Goal: Complete application form

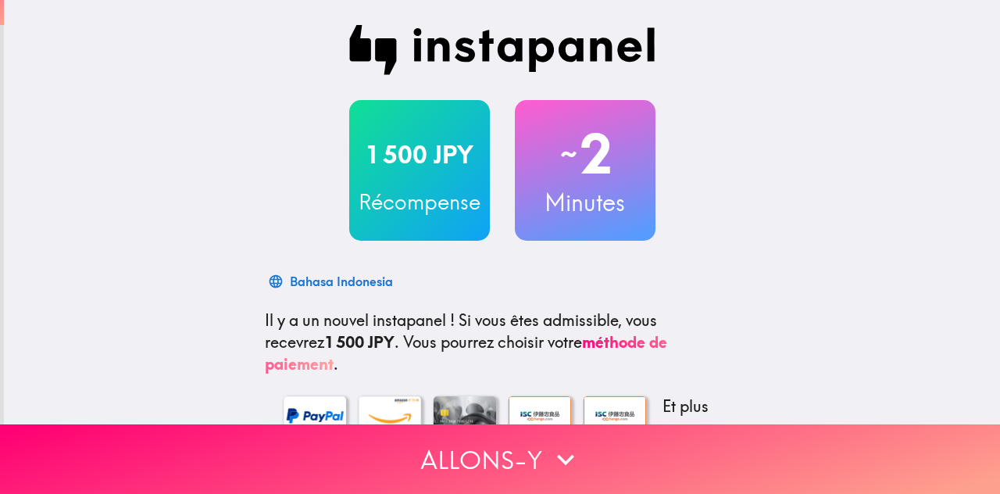
click at [905, 174] on div "1 500 JPY Récompense ~ 2 Minutes Bahasa Indonesia Il y a un nouvel instapanel !…" at bounding box center [502, 373] width 996 height 747
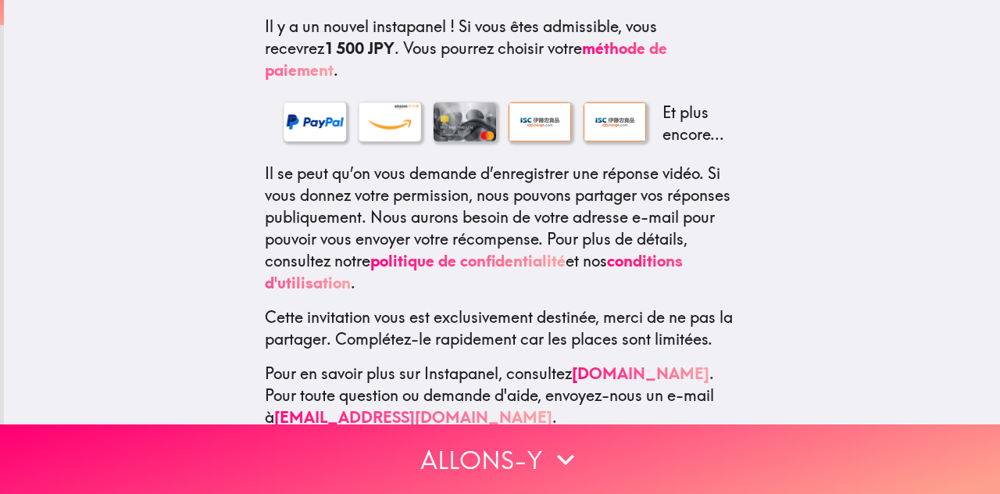
scroll to position [293, 0]
click at [809, 101] on div "1 500 JPY Récompense ~ 2 Minutes Tiếng Việt Il y a un nouvel instapanel ! Si vo…" at bounding box center [502, 80] width 996 height 747
click at [809, 101] on div "1 500 JPY Récompense ~ 2 Minutes தமிழ் Il y a un nouvel instapanel ! Si vous êt…" at bounding box center [502, 80] width 996 height 747
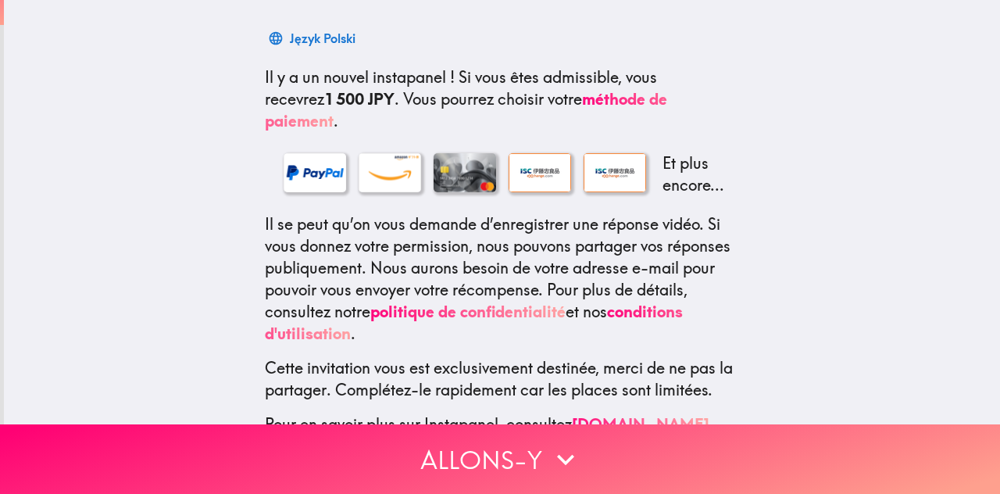
scroll to position [313, 0]
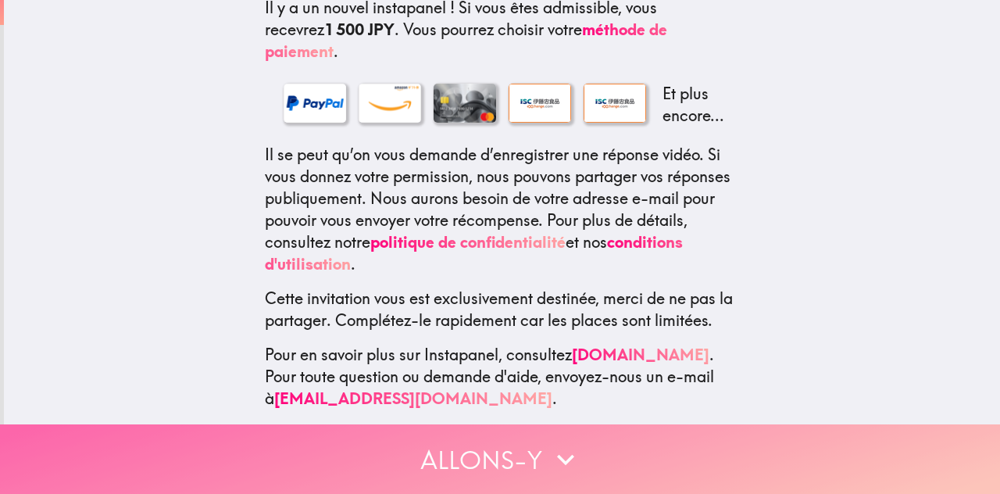
click at [495, 444] on button "Allons-y" at bounding box center [500, 459] width 1000 height 70
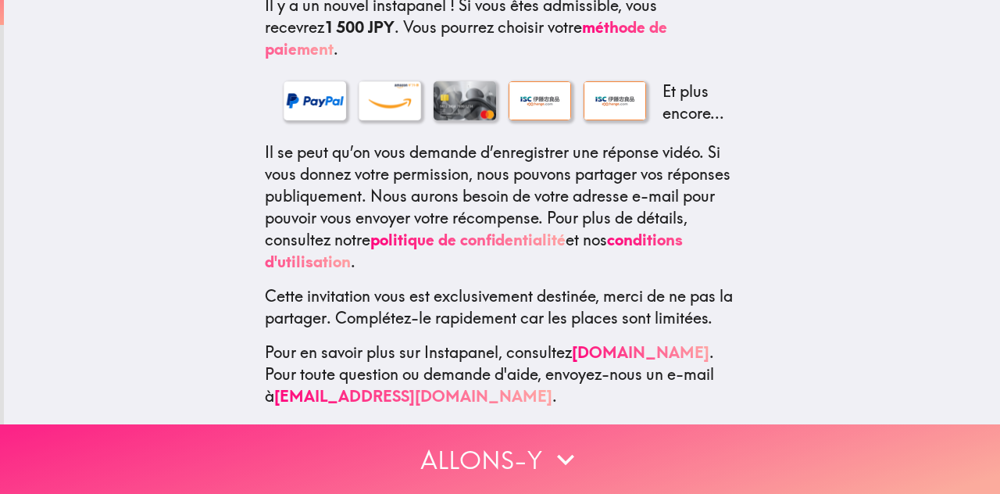
scroll to position [0, 0]
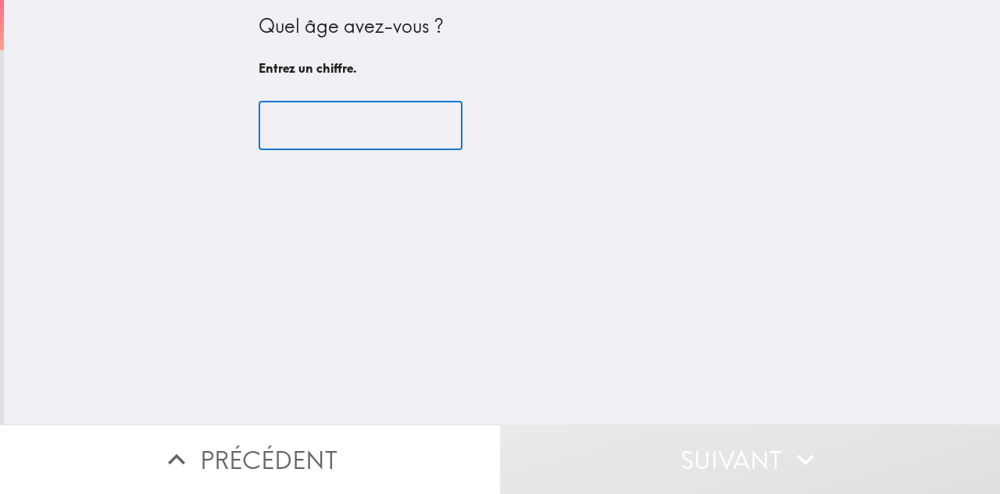
click at [308, 126] on input "number" at bounding box center [361, 126] width 204 height 48
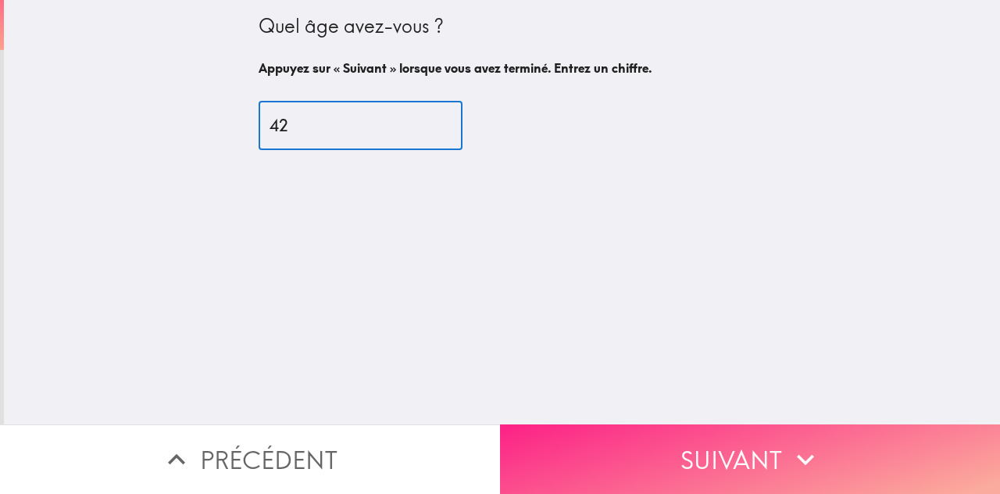
type input "42"
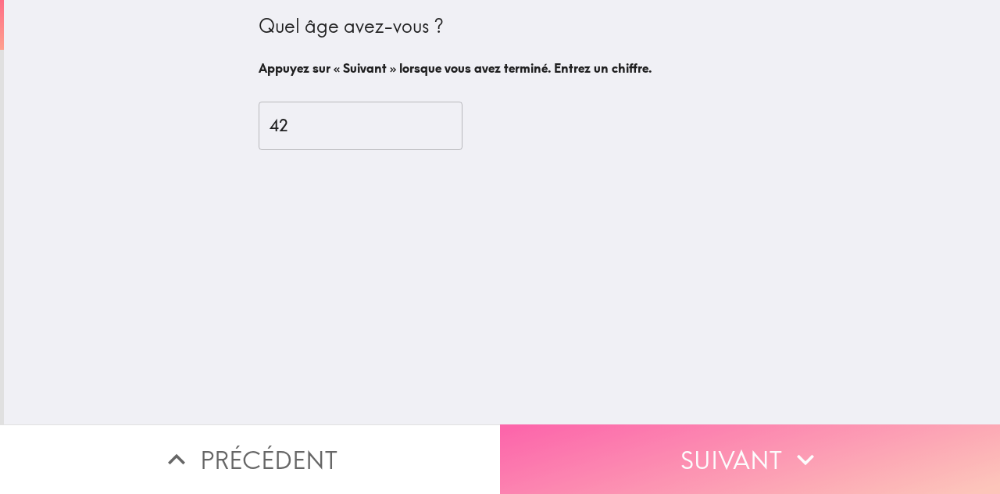
click at [735, 446] on button "Suivant" at bounding box center [750, 459] width 500 height 70
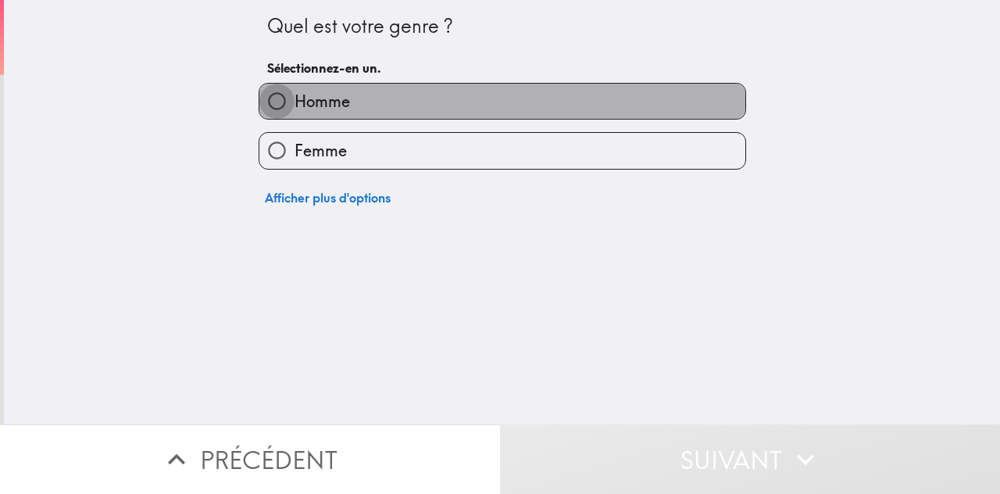
click at [263, 102] on input "Homme" at bounding box center [276, 101] width 35 height 35
radio input "true"
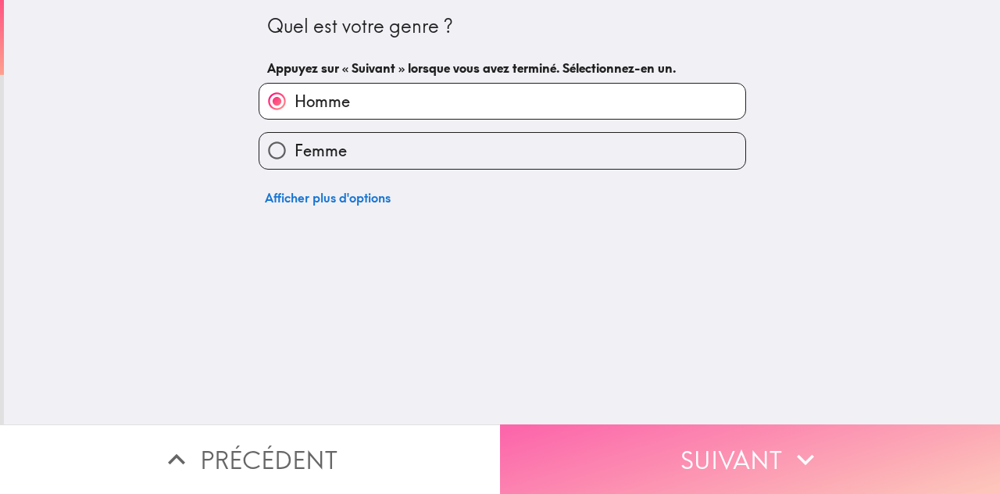
click at [674, 456] on button "Suivant" at bounding box center [750, 459] width 500 height 70
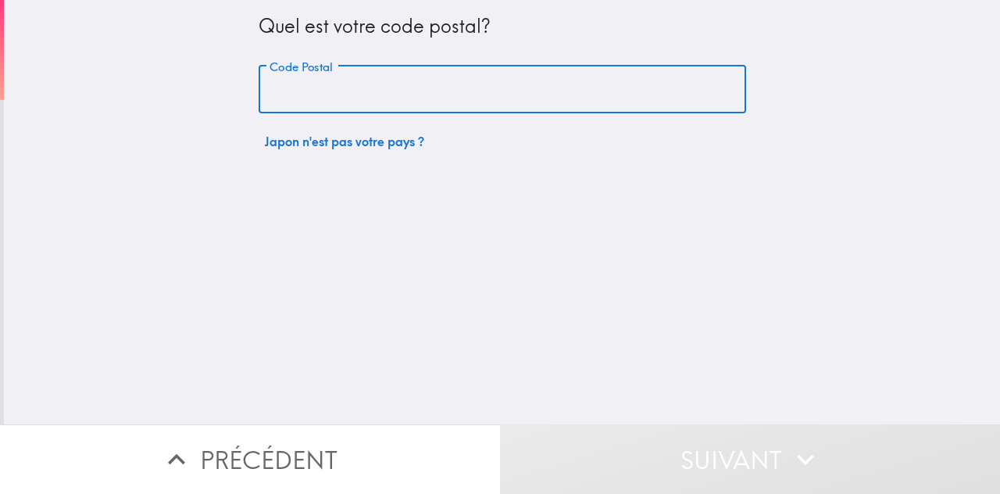
click at [394, 94] on input "Code Postal" at bounding box center [503, 90] width 488 height 48
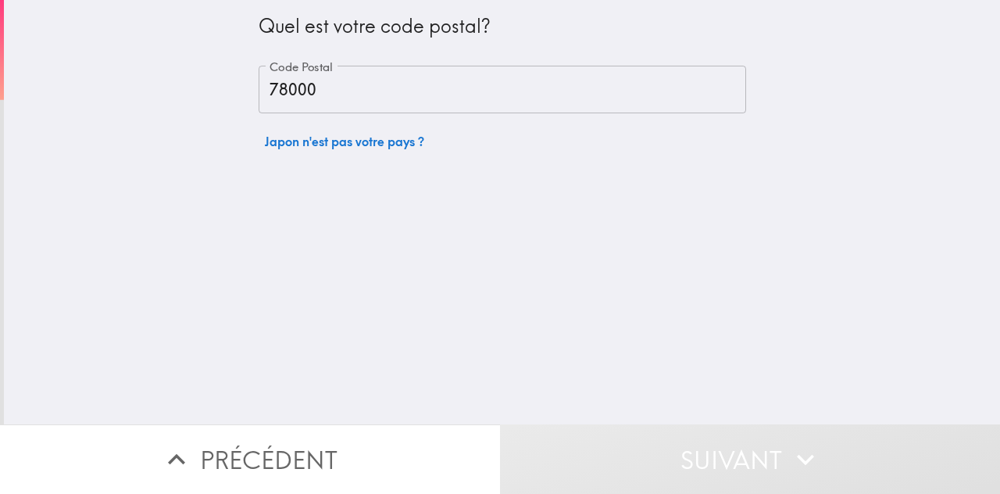
click at [539, 259] on div "Quel est votre code postal? Code Postal 78000 Code Postal [GEOGRAPHIC_DATA] n'e…" at bounding box center [502, 212] width 996 height 424
click at [489, 224] on div "Quel est votre code postal? Code Postal 78000 Code Postal [GEOGRAPHIC_DATA] n'e…" at bounding box center [502, 212] width 996 height 424
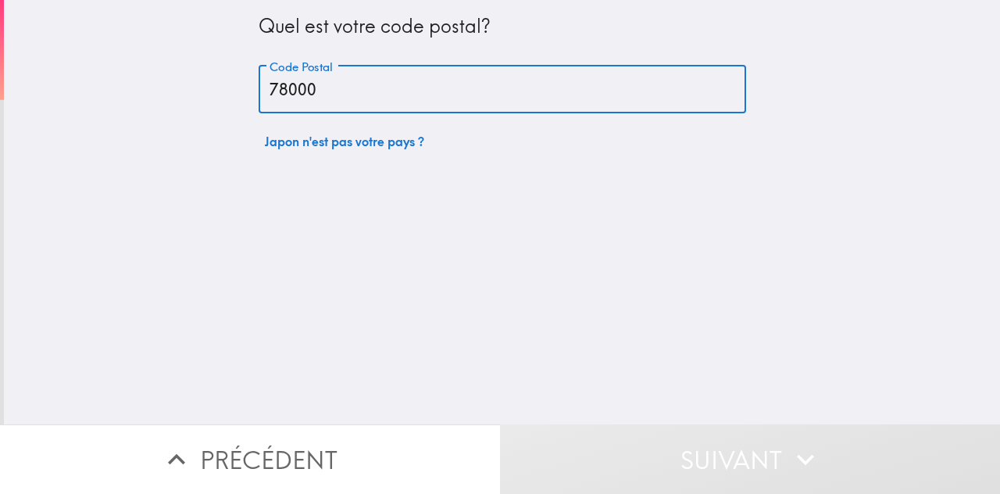
click at [363, 90] on input "78000" at bounding box center [503, 90] width 488 height 48
type input "7"
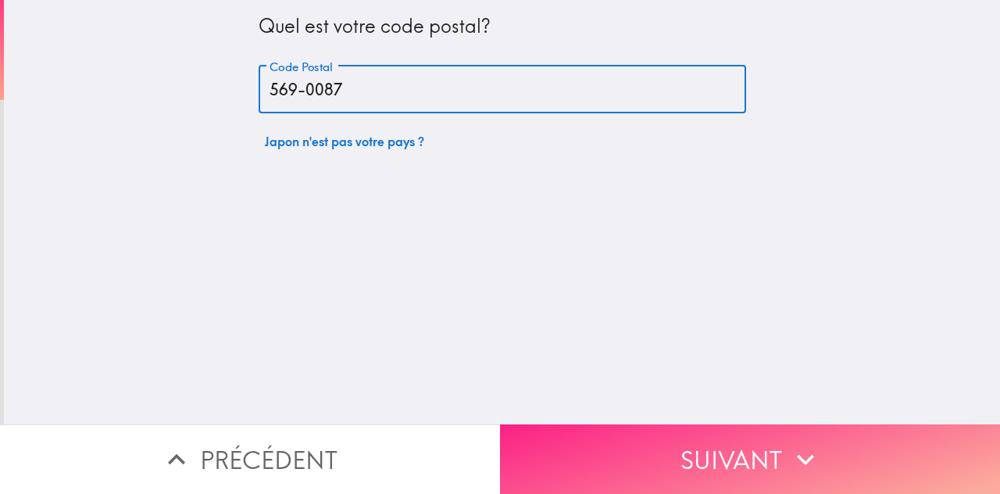
type input "569-0087"
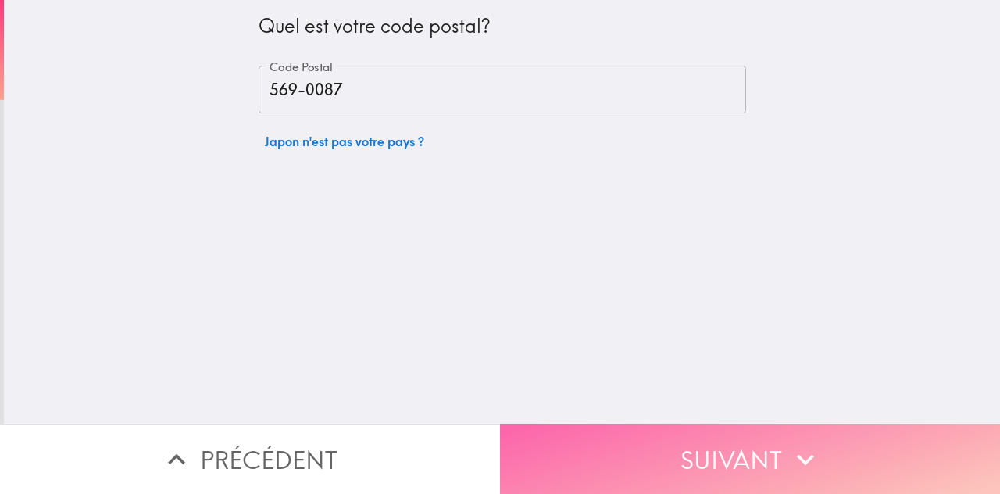
click at [685, 453] on button "Suivant" at bounding box center [750, 459] width 500 height 70
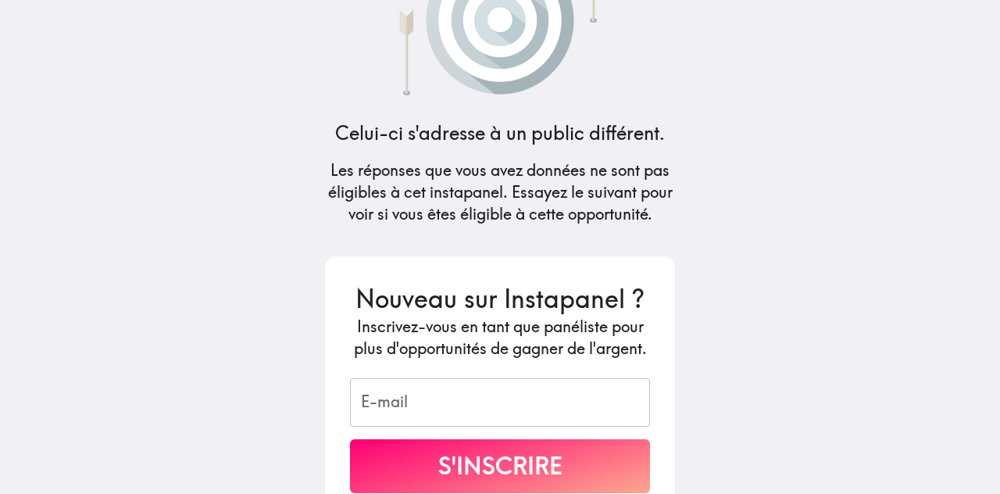
scroll to position [197, 0]
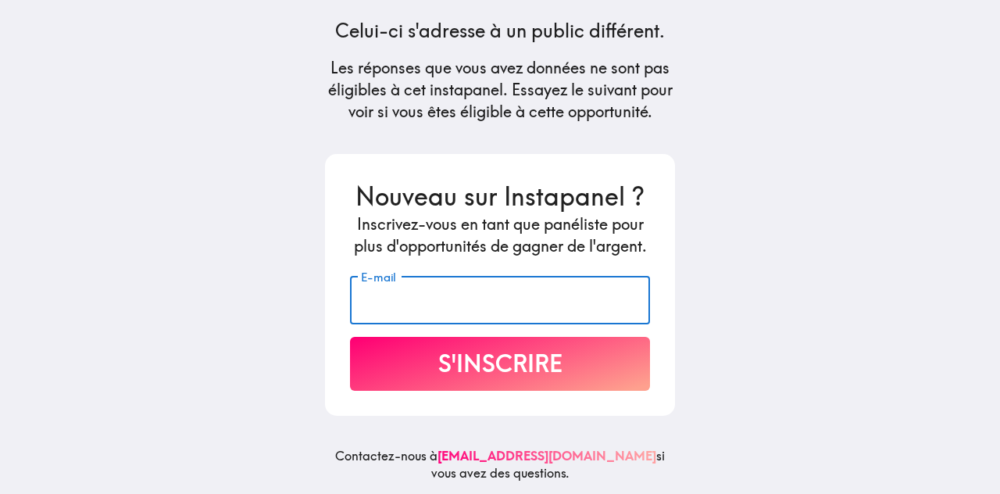
click at [503, 293] on input "E-mail" at bounding box center [500, 300] width 300 height 48
type input "[EMAIL_ADDRESS][DOMAIN_NAME]"
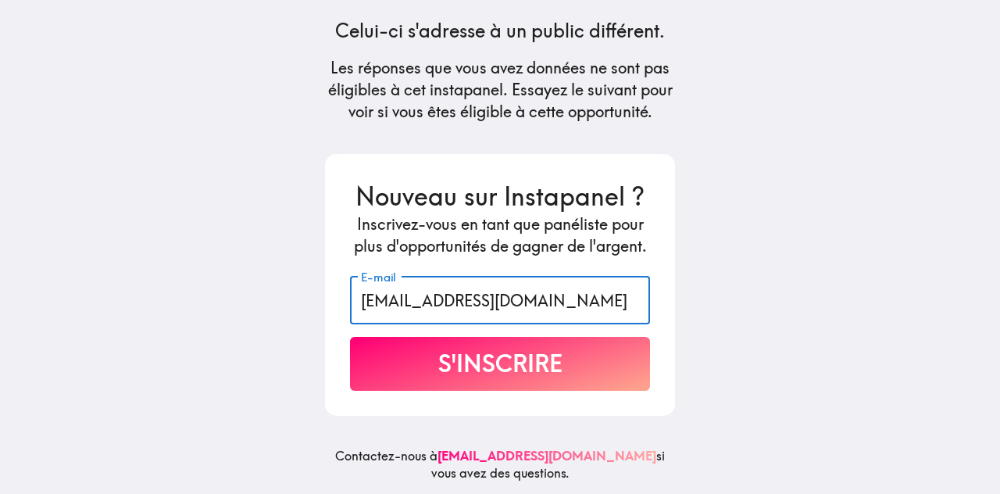
click at [535, 356] on button "S'inscrire" at bounding box center [500, 364] width 300 height 54
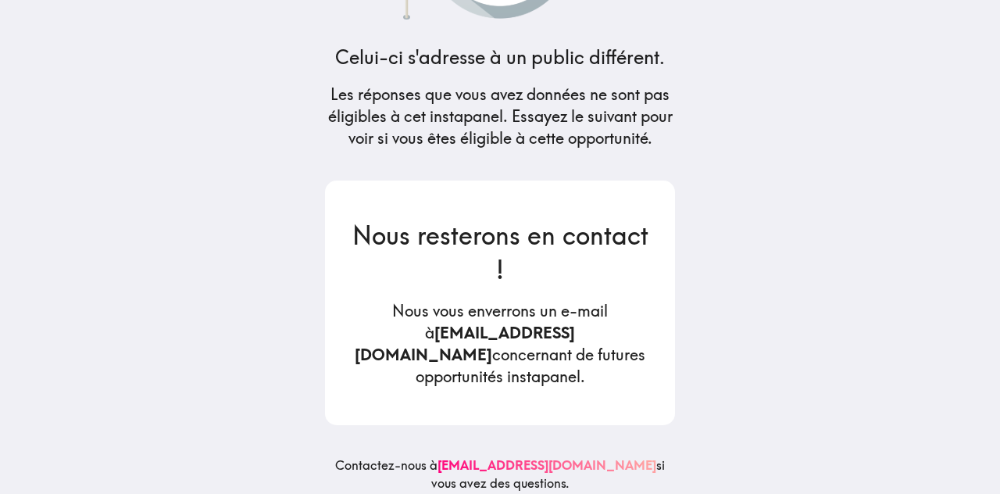
scroll to position [0, 0]
